Goal: Task Accomplishment & Management: Use online tool/utility

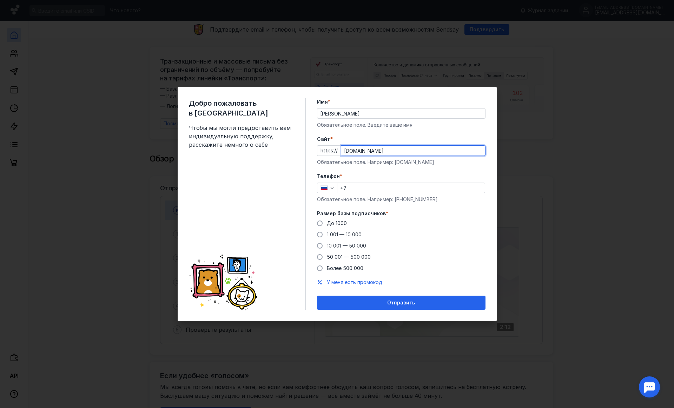
type input "[DOMAIN_NAME]"
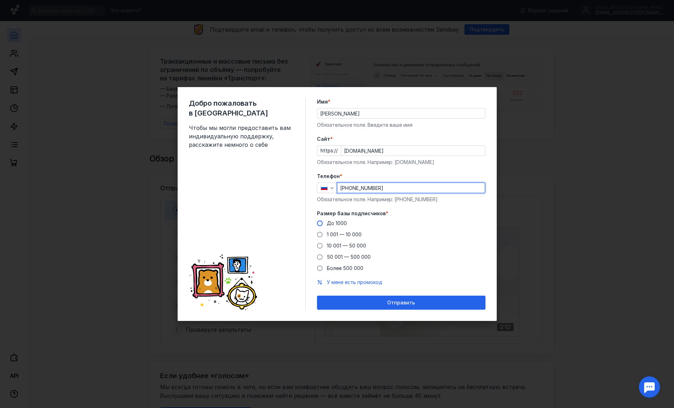
type input "[PHONE_NUMBER]"
click at [338, 220] on div "До 1000" at bounding box center [337, 223] width 20 height 7
click at [0, 0] on input "До 1000" at bounding box center [0, 0] width 0 height 0
click at [348, 288] on form "Имя * [PERSON_NAME] Обязательное поле. Введите ваше имя [PERSON_NAME] * https:/…" at bounding box center [401, 203] width 169 height 211
click at [348, 282] on span "У меня есть промокод" at bounding box center [354, 282] width 55 height 6
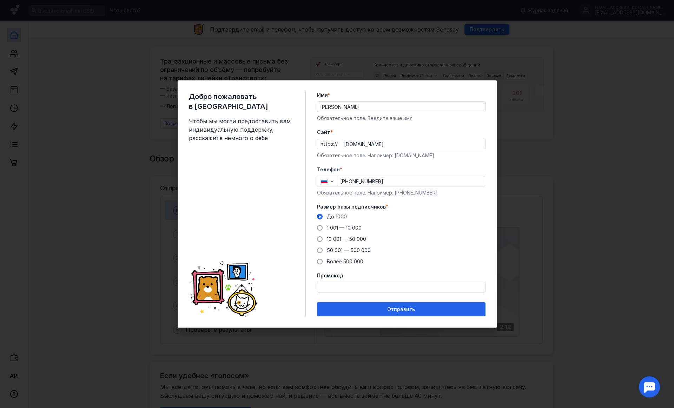
click at [348, 282] on div at bounding box center [401, 287] width 169 height 11
click at [348, 286] on input "Промокод" at bounding box center [401, 287] width 168 height 10
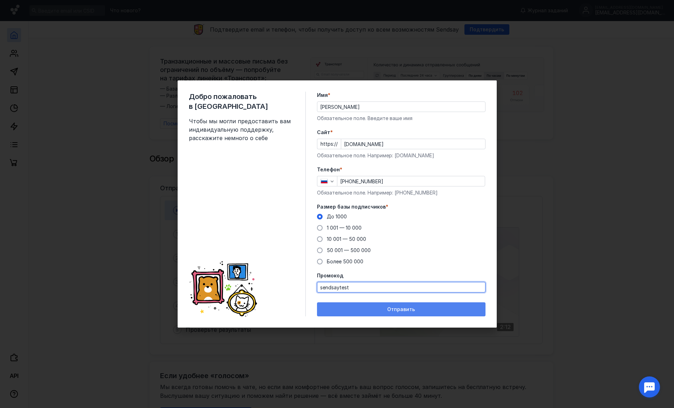
type input "sendsaytest"
click at [362, 311] on div "Отправить" at bounding box center [401, 309] width 161 height 6
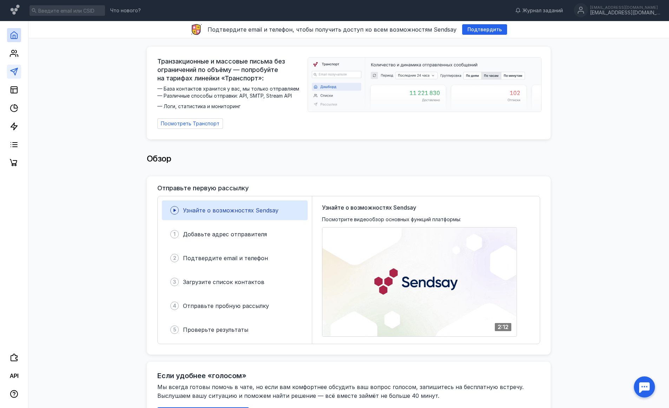
click at [18, 76] on link at bounding box center [14, 72] width 14 height 14
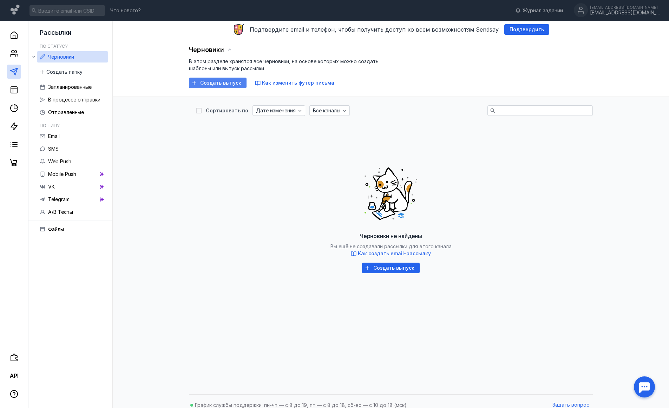
click at [203, 85] on span "Создать выпуск" at bounding box center [220, 83] width 41 height 6
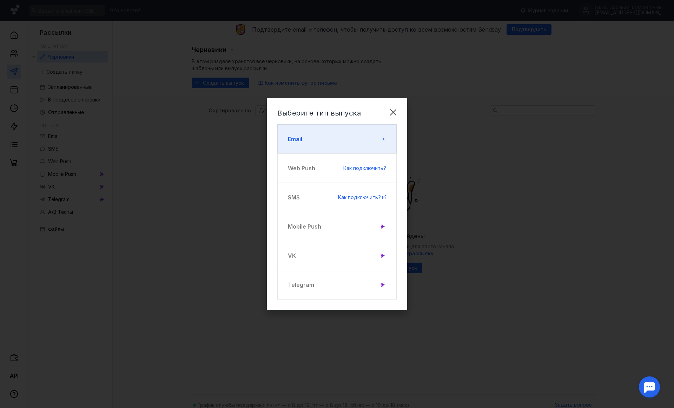
click at [324, 147] on button "Email" at bounding box center [336, 138] width 119 height 29
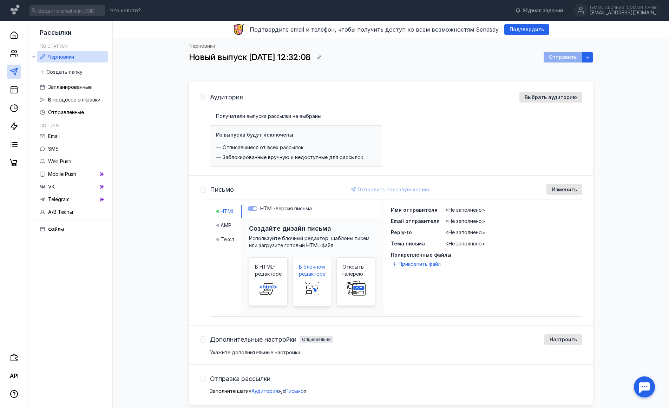
click at [309, 279] on span at bounding box center [312, 288] width 22 height 22
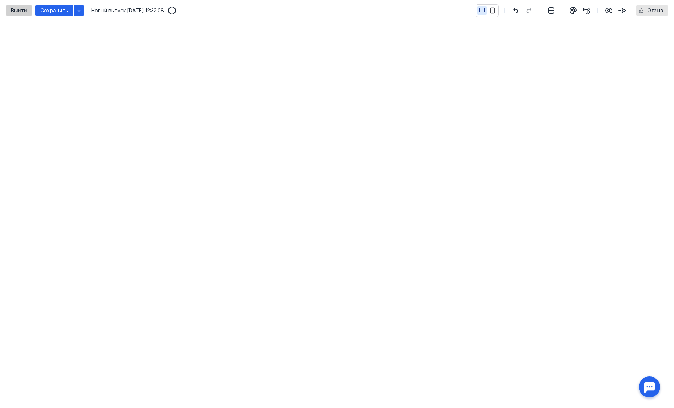
click at [15, 8] on span "Выйти" at bounding box center [19, 11] width 16 height 6
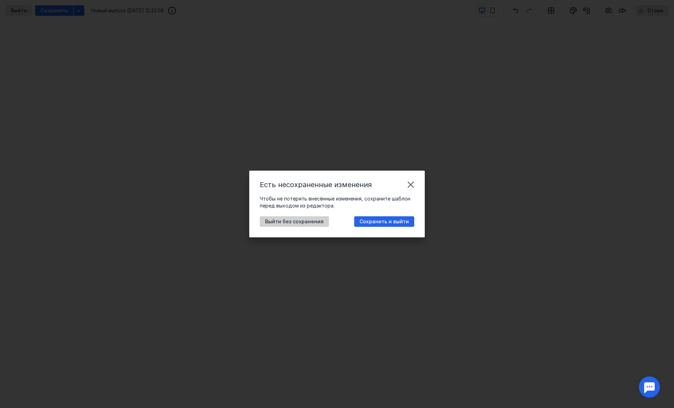
click at [315, 220] on span "Выйти без сохранения" at bounding box center [294, 222] width 59 height 6
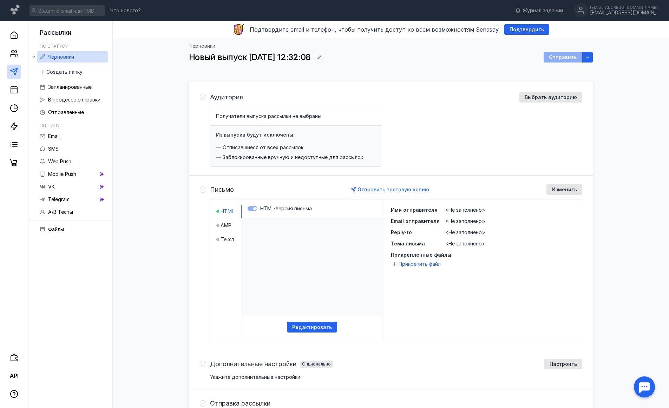
scroll to position [1, 0]
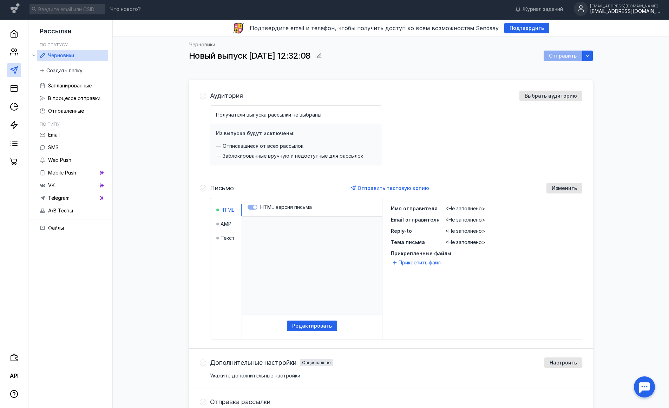
click at [620, 11] on div "[EMAIL_ADDRESS][DOMAIN_NAME]" at bounding box center [625, 11] width 70 height 6
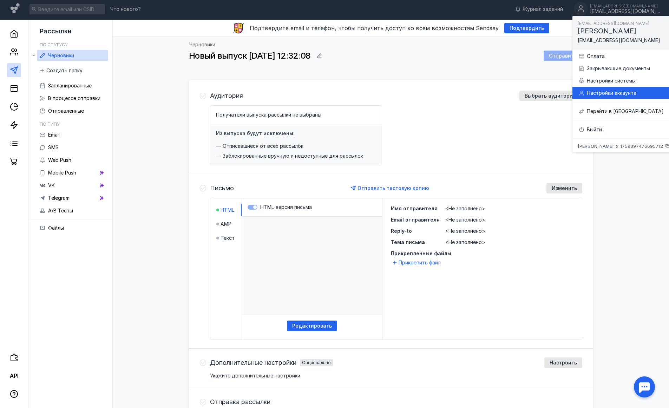
click at [610, 91] on div "Настройки аккаунта" at bounding box center [628, 93] width 83 height 7
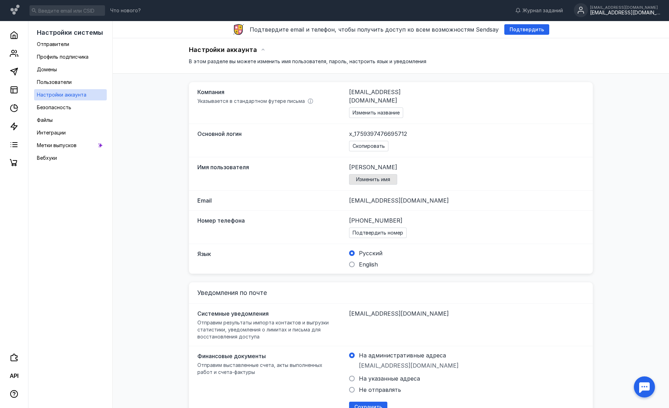
click at [374, 174] on div "Изменить имя" at bounding box center [373, 179] width 48 height 11
click at [377, 141] on div "Скопировать" at bounding box center [368, 146] width 39 height 11
click at [384, 107] on div "Изменить название" at bounding box center [376, 112] width 54 height 11
click at [388, 230] on span "Подтвердить номер" at bounding box center [377, 233] width 51 height 6
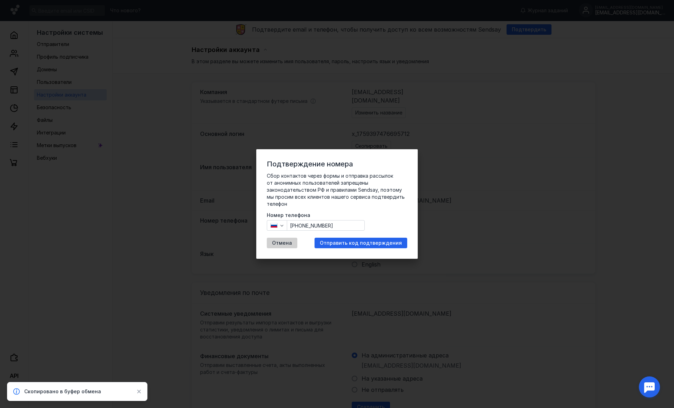
click at [286, 244] on span "Отмена" at bounding box center [282, 243] width 20 height 6
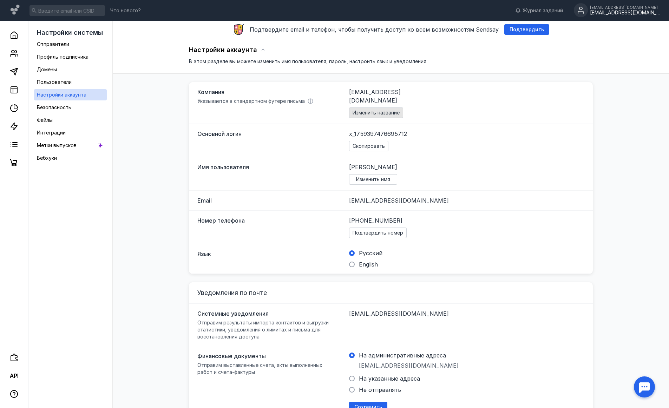
click at [375, 109] on div "Изменить название" at bounding box center [376, 112] width 54 height 11
click at [385, 143] on div "Скопировать" at bounding box center [369, 146] width 36 height 6
click at [397, 146] on div "Основной логин x_1759397476695712 Скопировать" at bounding box center [391, 140] width 404 height 33
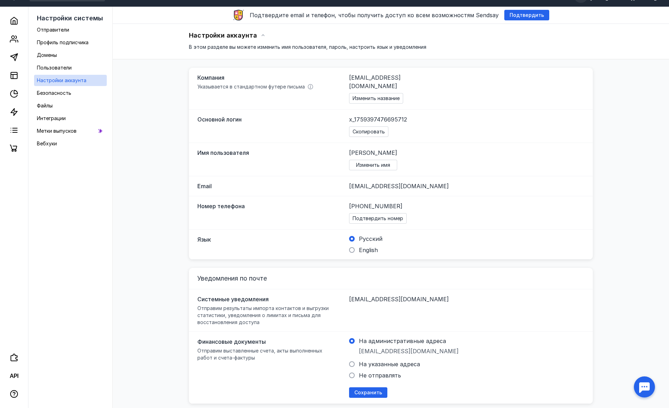
scroll to position [15, 0]
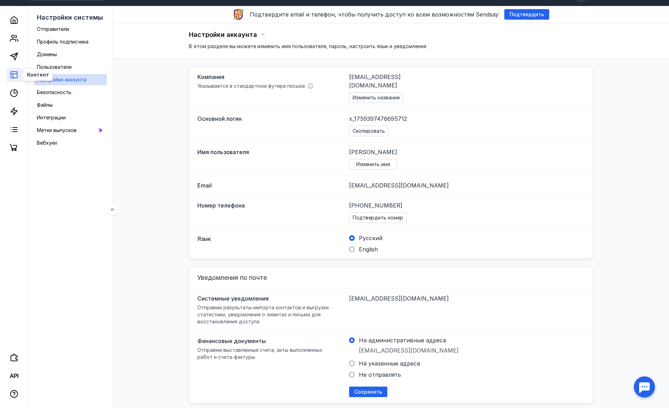
click at [17, 78] on rect at bounding box center [14, 75] width 6 height 6
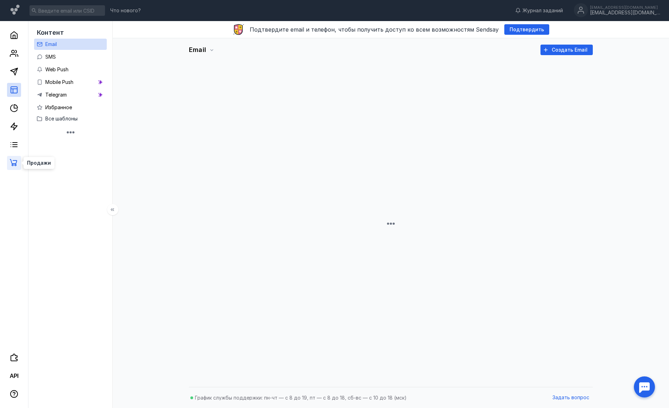
click at [12, 165] on icon at bounding box center [13, 162] width 7 height 7
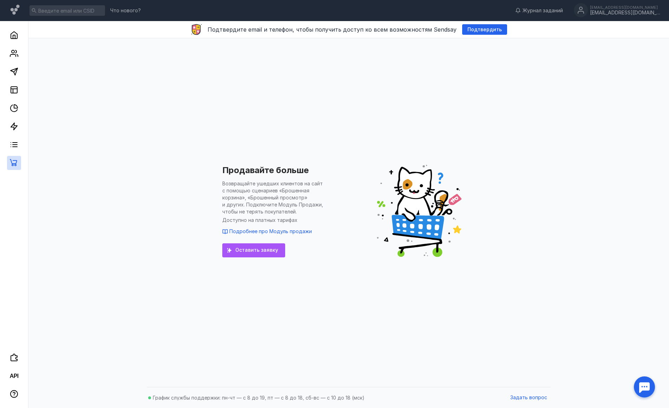
click at [257, 249] on span "Оставить заявку" at bounding box center [256, 250] width 43 height 6
click at [11, 144] on icon at bounding box center [14, 144] width 8 height 8
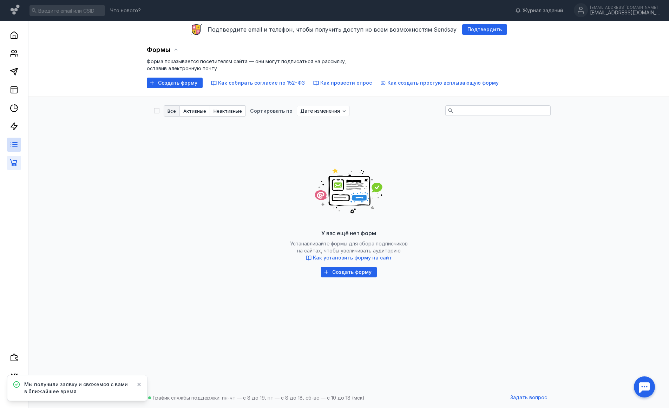
click at [14, 167] on link at bounding box center [14, 163] width 14 height 14
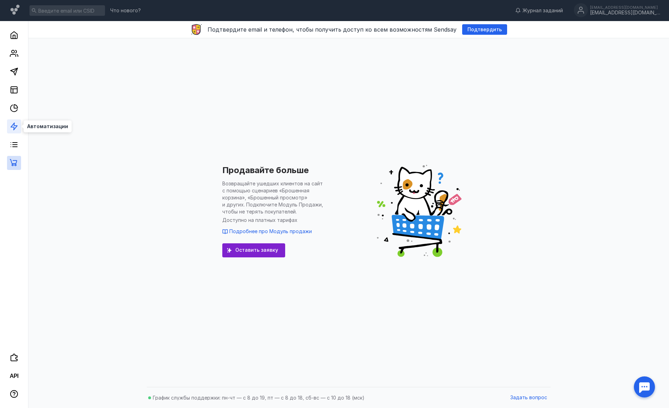
click at [15, 129] on icon at bounding box center [14, 126] width 8 height 8
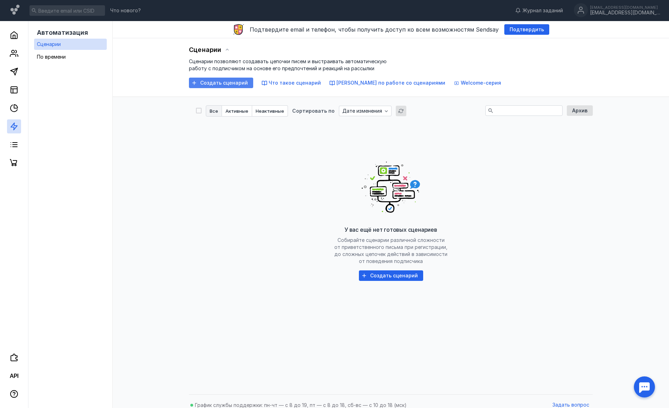
click at [214, 84] on span "Создать сценарий" at bounding box center [224, 83] width 48 height 6
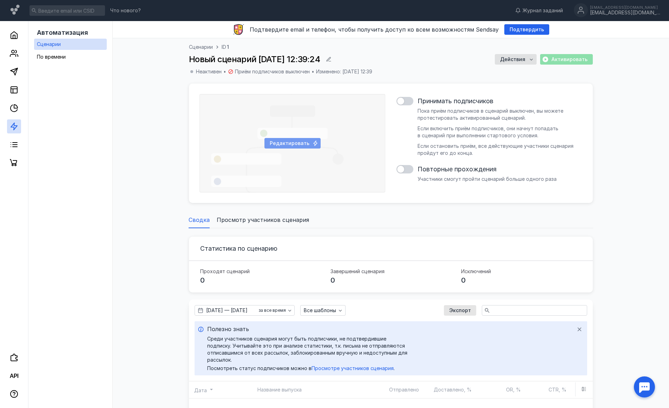
click at [304, 143] on span "Редактировать" at bounding box center [290, 143] width 40 height 6
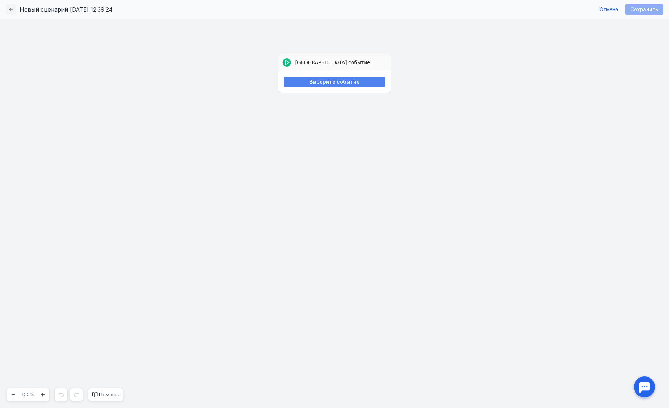
click at [335, 83] on span "Выберите событие" at bounding box center [334, 82] width 50 height 6
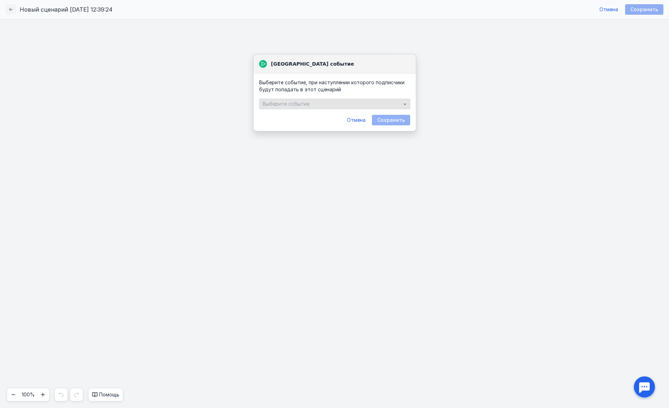
click at [318, 104] on div "Выберите событие" at bounding box center [331, 104] width 141 height 6
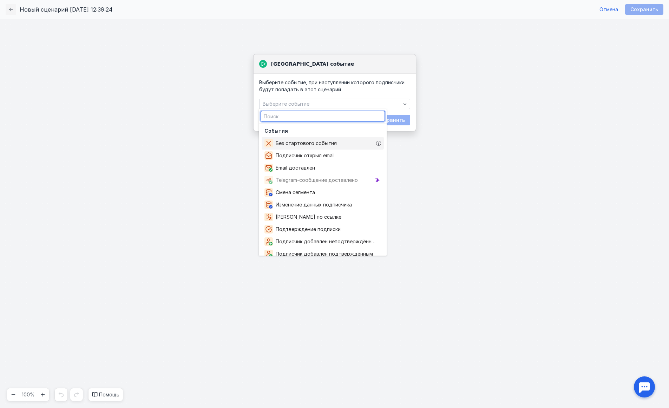
click at [300, 140] on span "Без стартового события" at bounding box center [308, 143] width 64 height 7
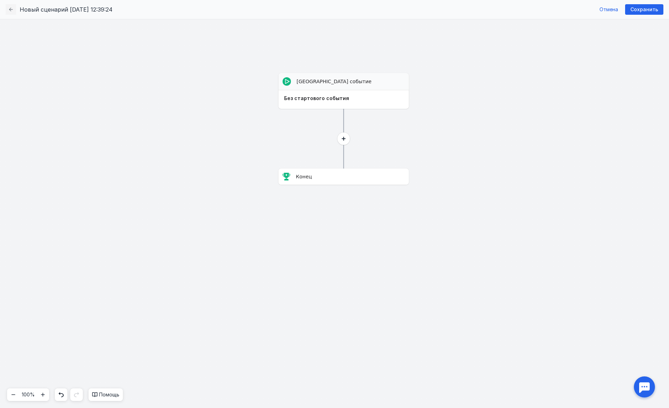
click at [337, 138] on circle at bounding box center [343, 138] width 12 height 12
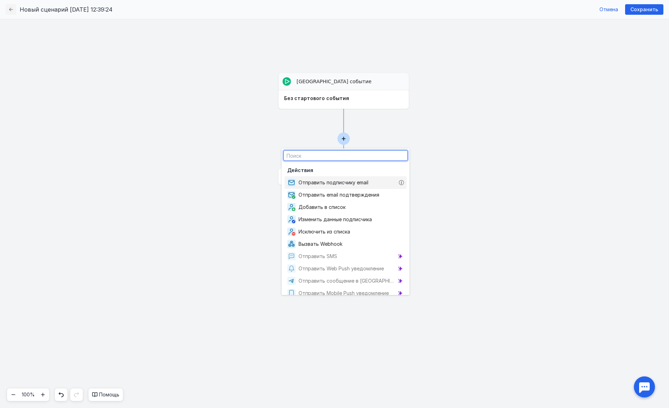
click at [322, 179] on span "Отправить подписчику email" at bounding box center [334, 182] width 73 height 7
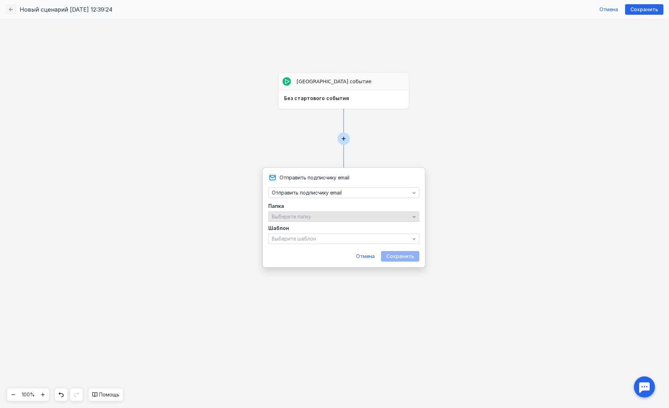
click at [327, 219] on div "Выберите папку" at bounding box center [340, 217] width 141 height 6
click at [319, 238] on div "Выберите шаблон" at bounding box center [340, 239] width 141 height 6
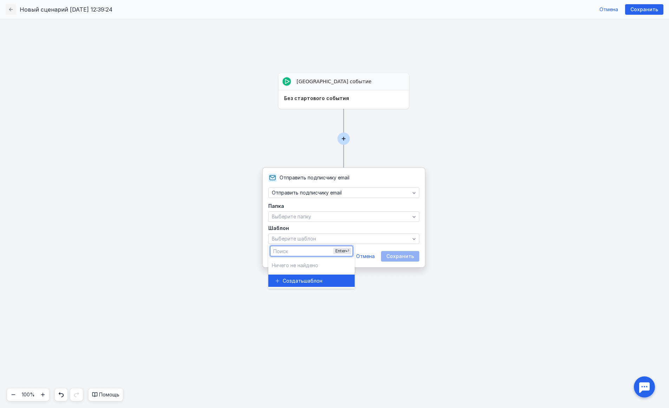
click at [304, 283] on span "шаблон" at bounding box center [313, 280] width 19 height 7
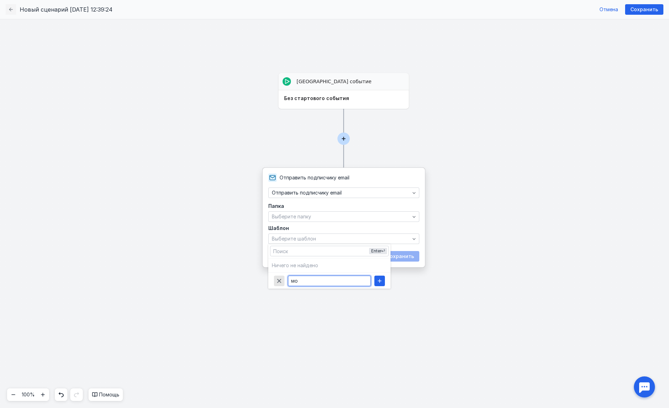
type input "м"
type input "Шаблон для сценария"
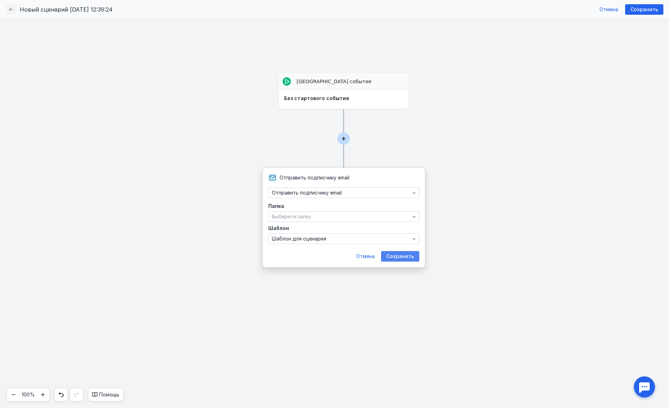
click at [394, 255] on span "Сохранить" at bounding box center [400, 256] width 28 height 6
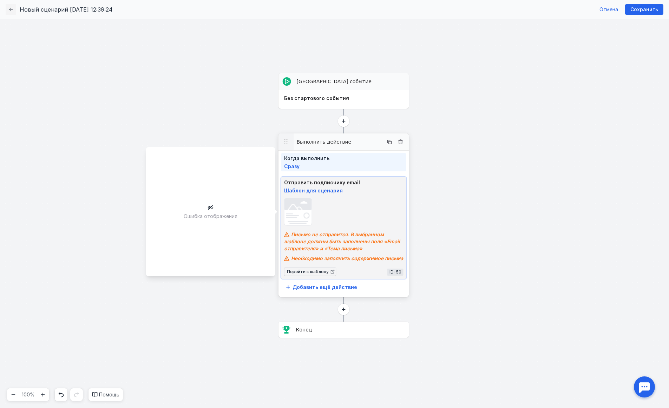
click at [306, 211] on img at bounding box center [297, 211] width 27 height 26
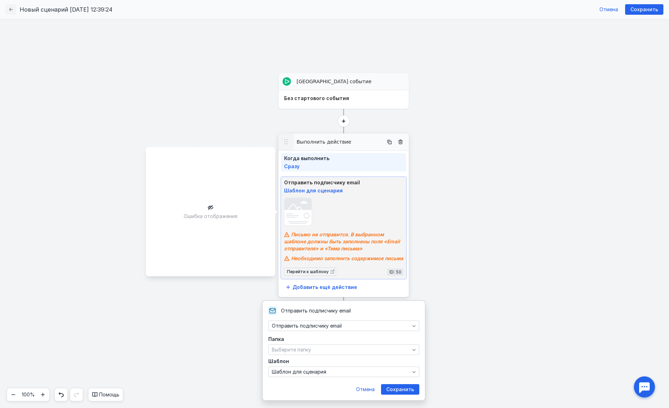
click at [306, 211] on img at bounding box center [297, 211] width 27 height 26
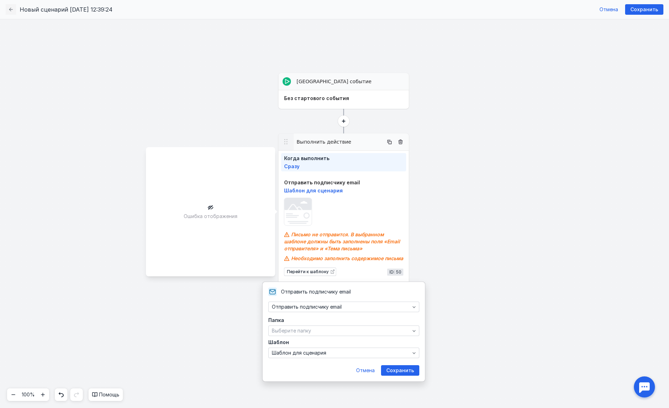
click at [251, 206] on div "[GEOGRAPHIC_DATA] событие Выберите событие [GEOGRAPHIC_DATA] событие Без старто…" at bounding box center [334, 213] width 669 height 389
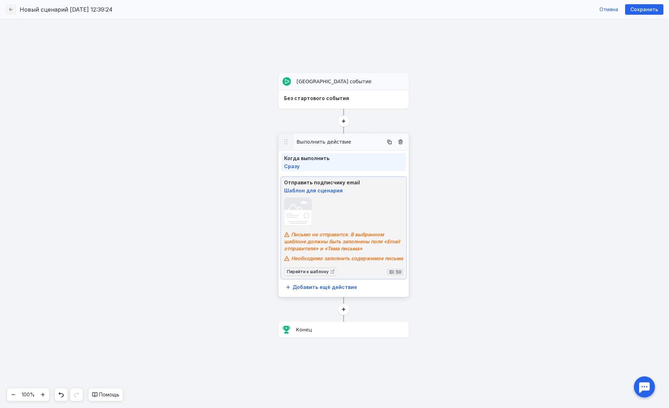
click at [326, 250] on span "Письмо не отправится. В выбранном шаблоне должны быть заполнены поля «Email отп…" at bounding box center [342, 241] width 116 height 20
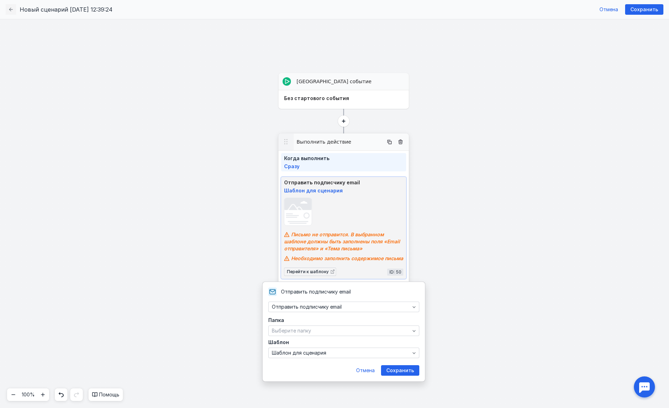
click at [326, 250] on span "Письмо не отправится. В выбранном шаблоне должны быть заполнены поля «Email отп…" at bounding box center [342, 241] width 116 height 20
click at [318, 233] on span "Письмо не отправится. В выбранном шаблоне должны быть заполнены поля «Email отп…" at bounding box center [342, 241] width 116 height 20
click at [308, 274] on span "Перейти к шаблону" at bounding box center [308, 271] width 42 height 5
